Goal: Task Accomplishment & Management: Use online tool/utility

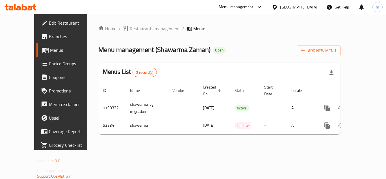
click at [308, 8] on div "[GEOGRAPHIC_DATA]" at bounding box center [298, 7] width 37 height 6
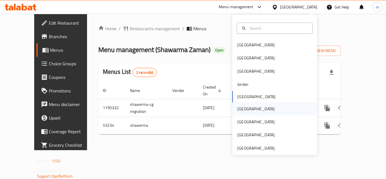
click at [239, 106] on div "[GEOGRAPHIC_DATA]" at bounding box center [255, 109] width 37 height 6
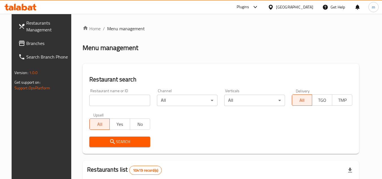
click at [26, 46] on span "Branches" at bounding box center [48, 43] width 45 height 7
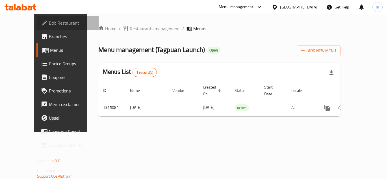
click at [49, 22] on span "Edit Restaurant" at bounding box center [71, 22] width 45 height 7
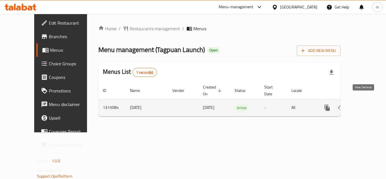
click at [365, 105] on icon "enhanced table" at bounding box center [367, 107] width 5 height 5
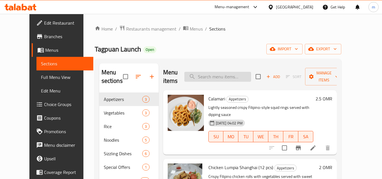
click at [227, 72] on input "search" at bounding box center [217, 77] width 67 height 10
paste input "Sizzling Daing Na Bangus"
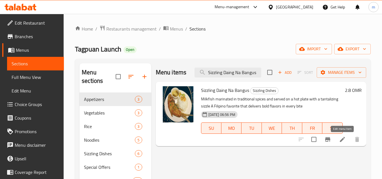
type input "Sizzling Daing Na Bangus"
click at [342, 138] on icon at bounding box center [342, 139] width 7 height 7
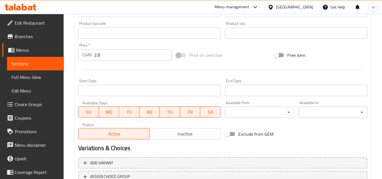
scroll to position [228, 0]
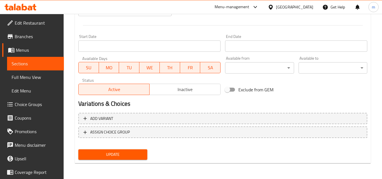
click at [242, 139] on div "Add variant ASSIGN CHOICE GROUP" at bounding box center [222, 128] width 293 height 37
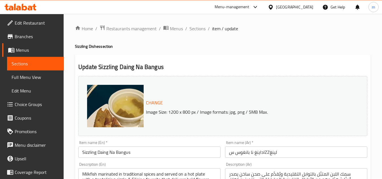
scroll to position [0, 0]
